Goal: Obtain resource: Obtain resource

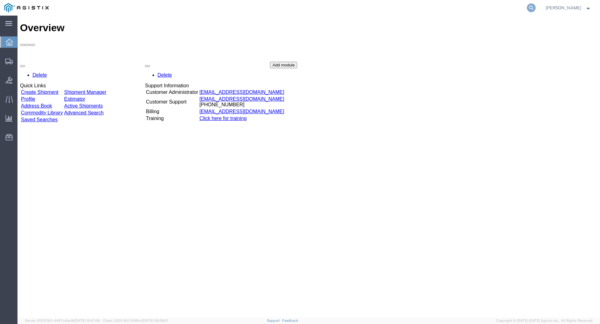
click at [535, 6] on icon at bounding box center [530, 7] width 9 height 9
click at [399, 7] on input "search" at bounding box center [432, 7] width 190 height 15
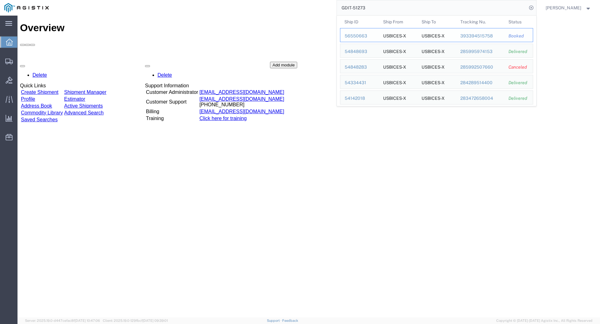
click at [358, 35] on div "56550663" at bounding box center [359, 36] width 30 height 7
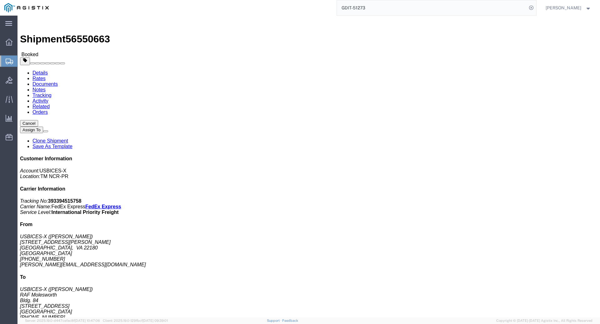
click link "Documents"
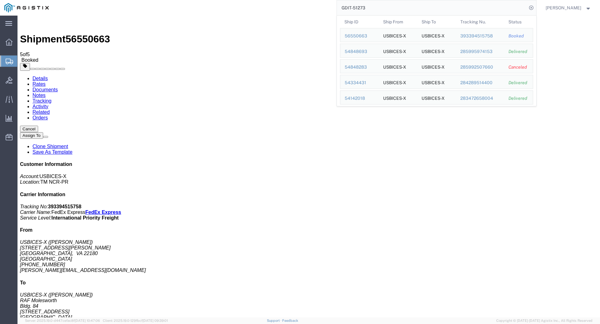
click at [380, 5] on input "GDIT-51273" at bounding box center [432, 7] width 190 height 15
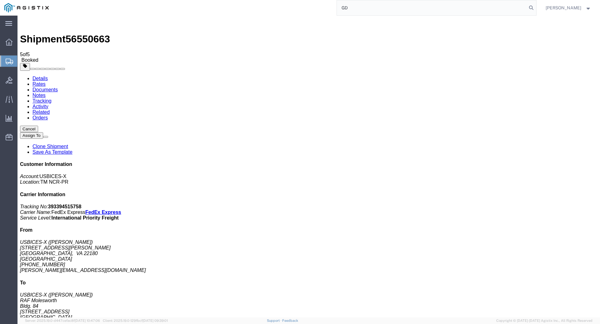
type input "G"
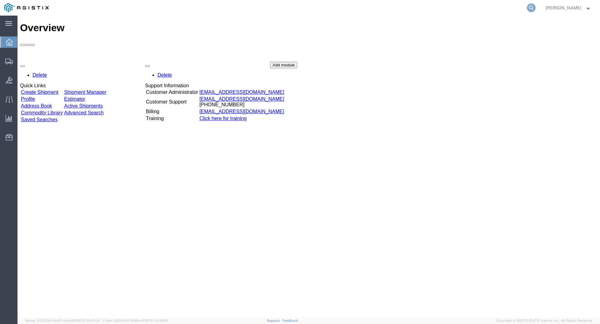
click at [535, 6] on icon at bounding box center [530, 7] width 9 height 9
click at [424, 11] on input "search" at bounding box center [432, 7] width 190 height 15
click at [383, 8] on input "search" at bounding box center [432, 7] width 190 height 15
type input "56863295"
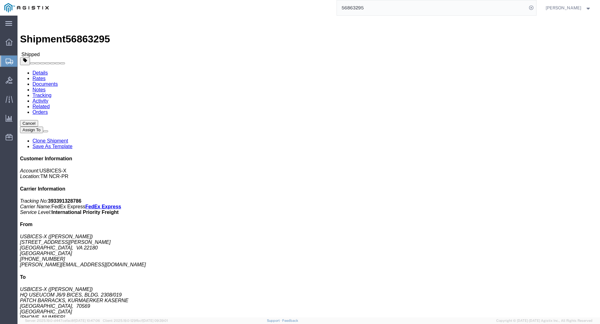
click link "Documents"
